Goal: Information Seeking & Learning: Learn about a topic

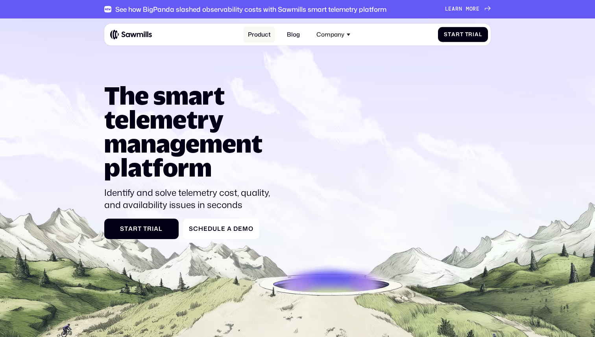
click at [262, 37] on link "Product" at bounding box center [259, 35] width 32 height 16
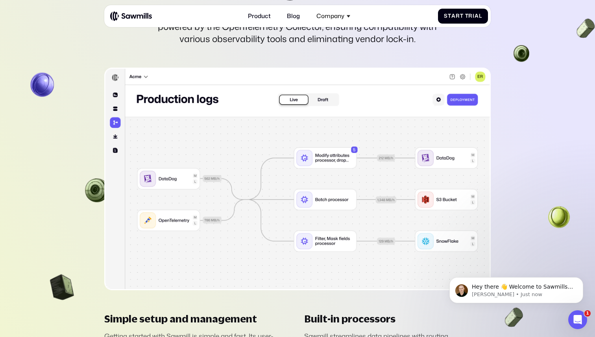
scroll to position [1825, 0]
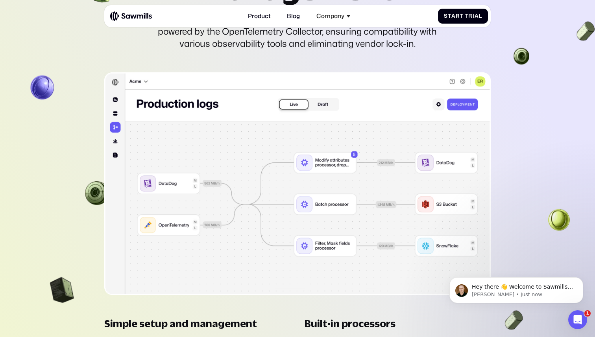
click at [483, 41] on div "________ Telemetry pipeline management Design, configure, and manage telemetry …" at bounding box center [297, 175] width 387 height 499
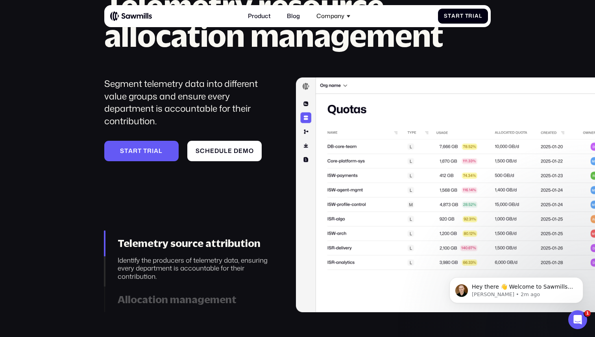
scroll to position [2405, 0]
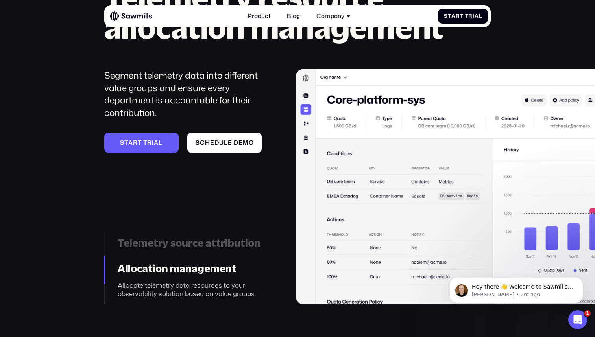
click at [405, 44] on div "______ Telemetry resource allocation management Segment telemetry data into dif…" at bounding box center [297, 134] width 387 height 339
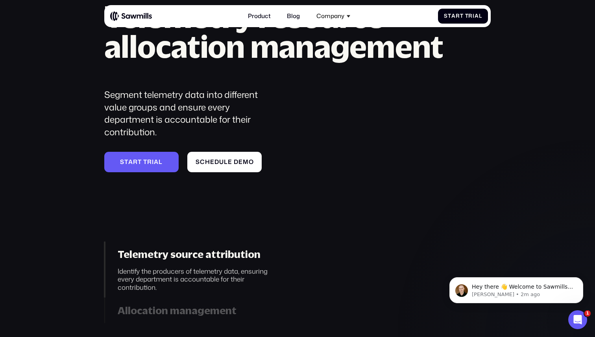
click at [383, 69] on div "______ Telemetry resource allocation management Segment telemetry data into dif…" at bounding box center [297, 154] width 387 height 339
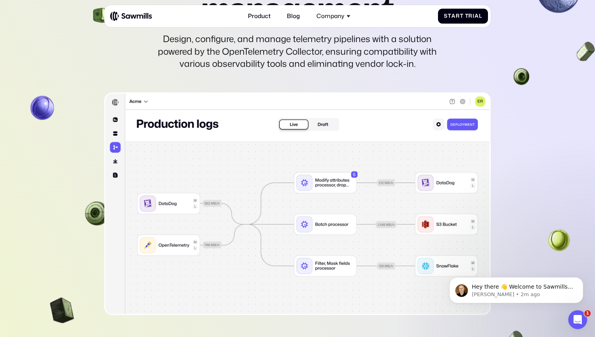
scroll to position [1819, 0]
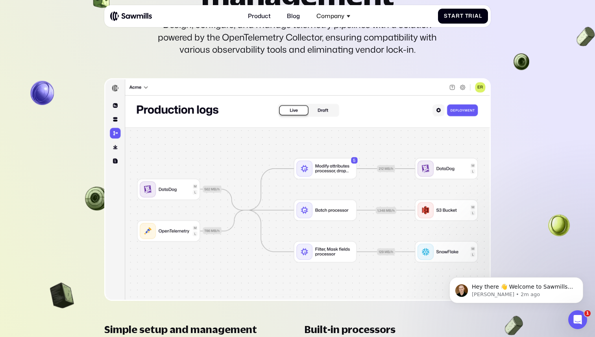
click at [429, 57] on div "________ Telemetry pipeline management Design, configure, and manage telemetry …" at bounding box center [297, 181] width 387 height 499
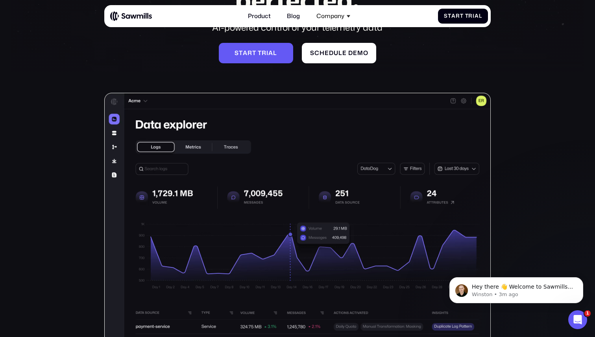
scroll to position [0, 0]
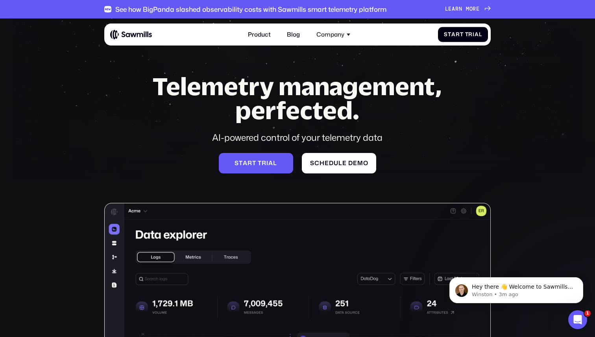
click at [430, 100] on h1 "Telemetry management, perfected." at bounding box center [297, 98] width 316 height 48
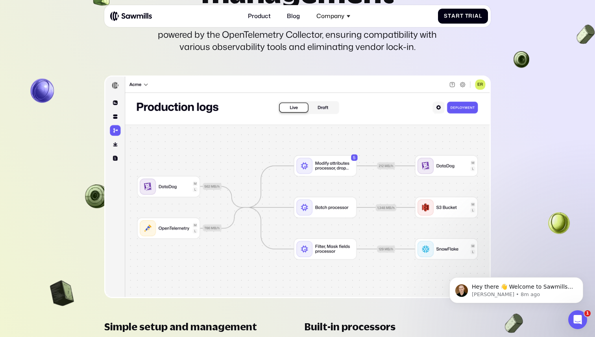
scroll to position [1832, 0]
